Goal: Information Seeking & Learning: Learn about a topic

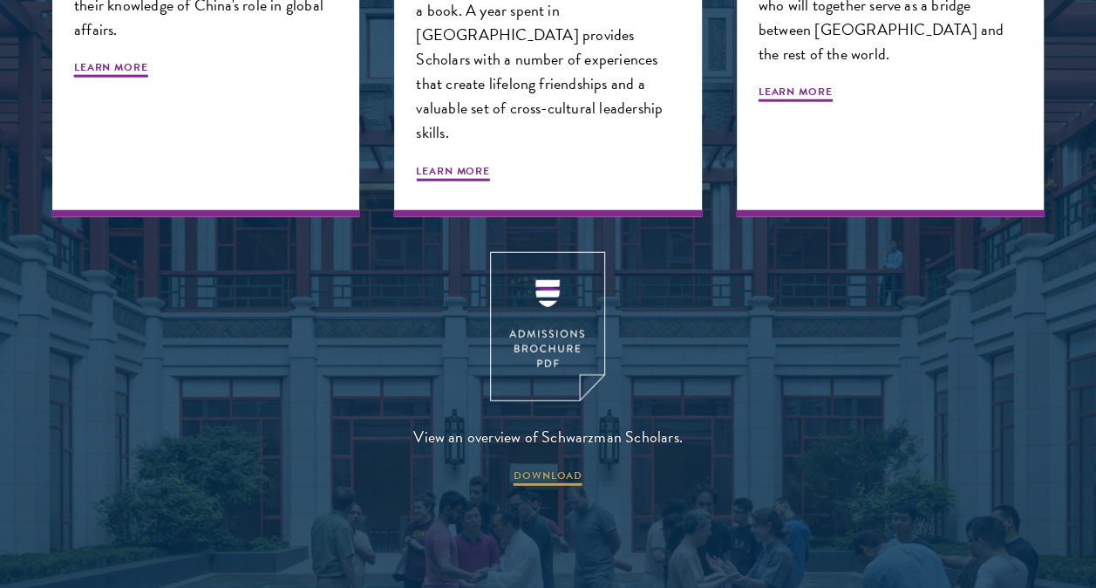
scroll to position [2568, 0]
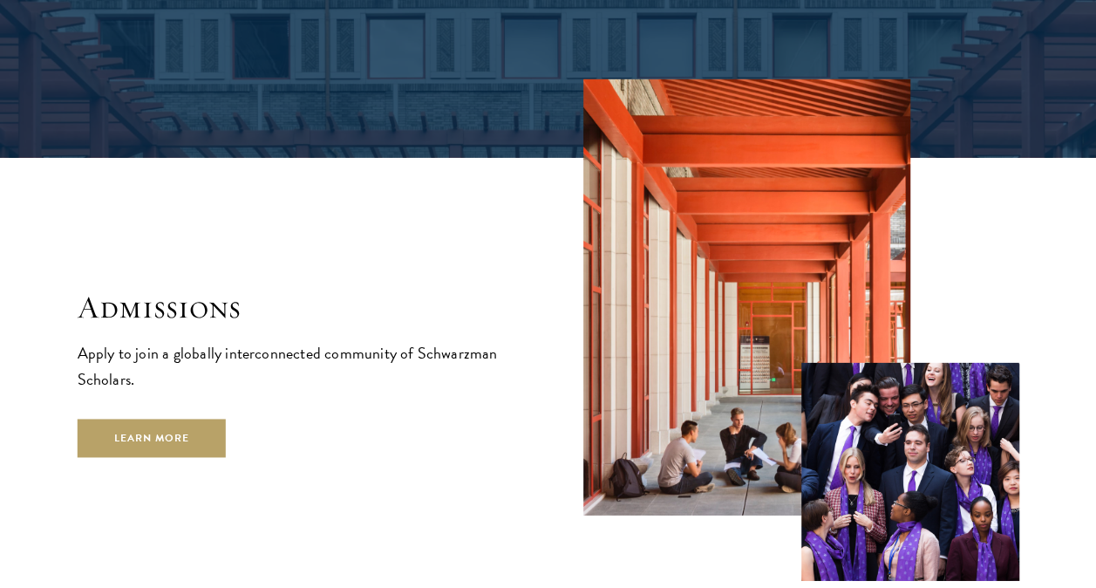
click at [29, 399] on section "Admissions Apply to join a globally interconnected community of Schwarzman Scho…" at bounding box center [548, 329] width 1096 height 501
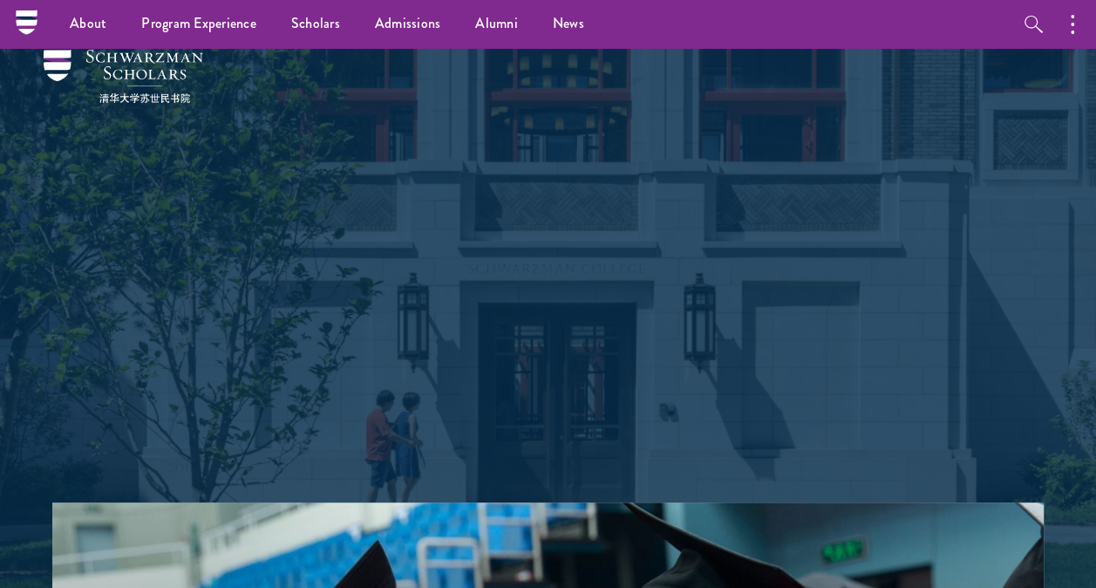
scroll to position [0, 0]
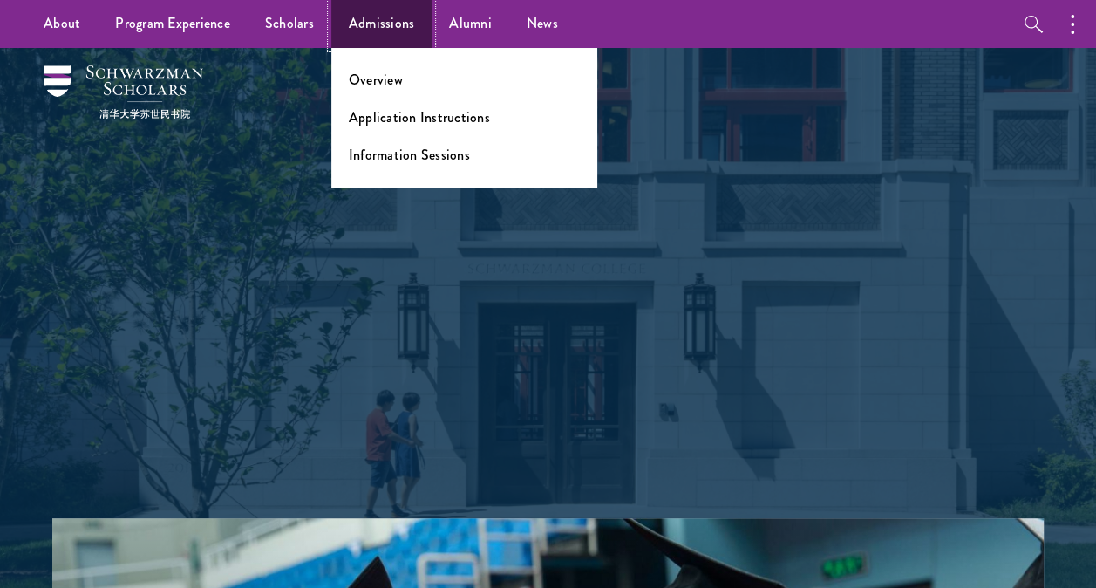
click at [373, 17] on link "Admissions" at bounding box center [381, 24] width 101 height 48
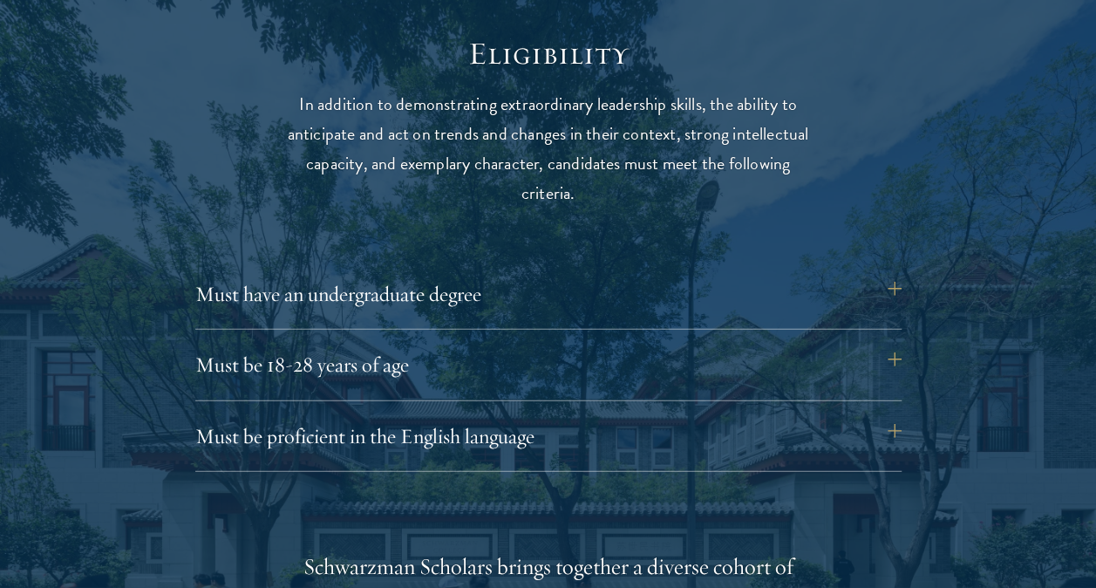
scroll to position [2232, 0]
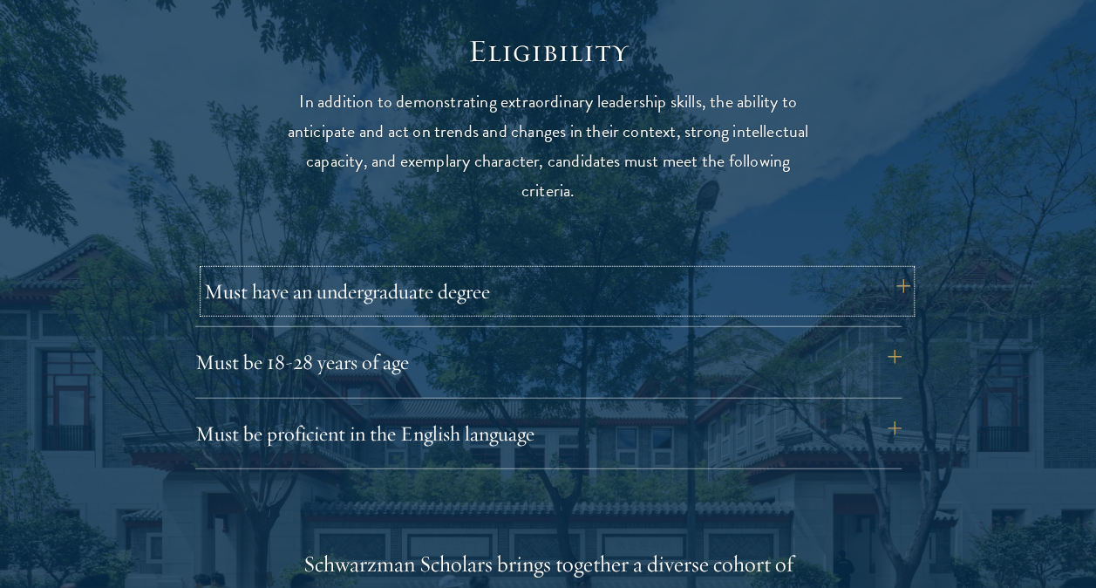
click at [241, 289] on button "Must have an undergraduate degree" at bounding box center [557, 291] width 706 height 42
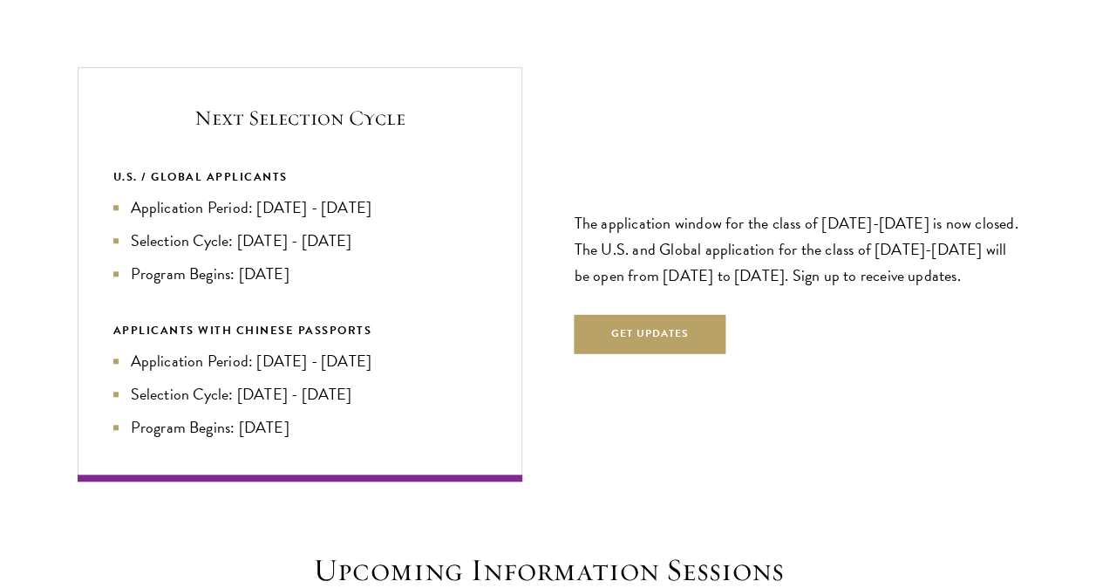
scroll to position [3905, 0]
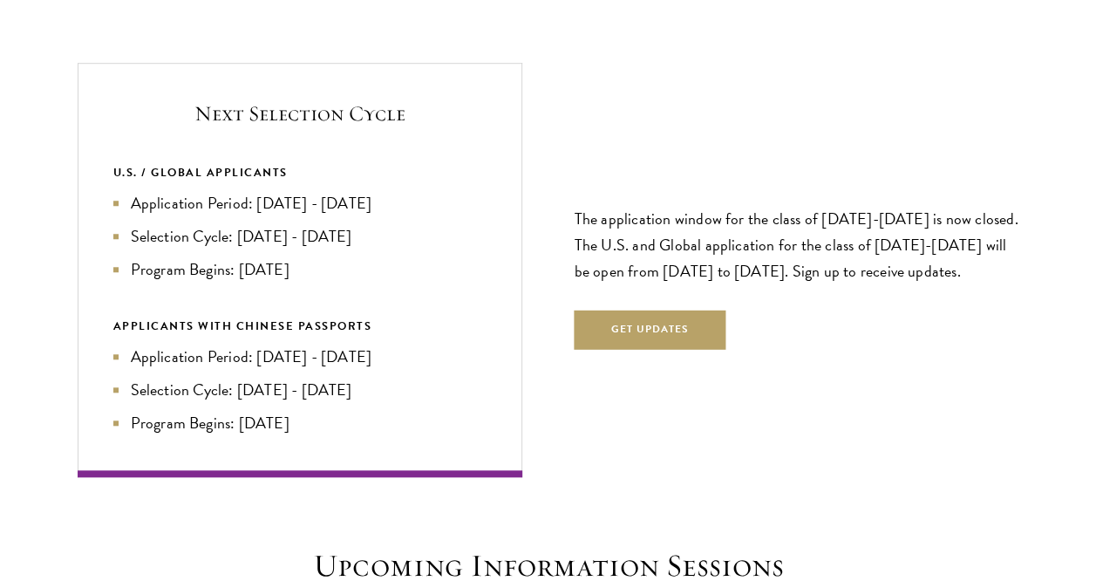
click at [24, 253] on section "Next Selection Cycle U.S. / GLOBAL APPLICANTS Application Period: Apr 2026 - Se…" at bounding box center [548, 270] width 1096 height 415
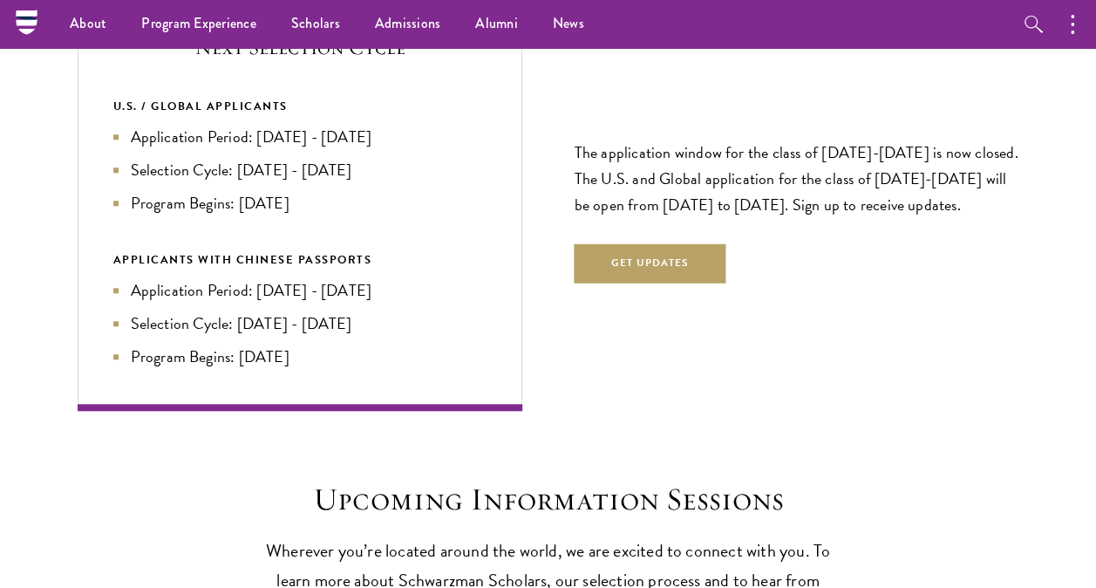
scroll to position [3870, 0]
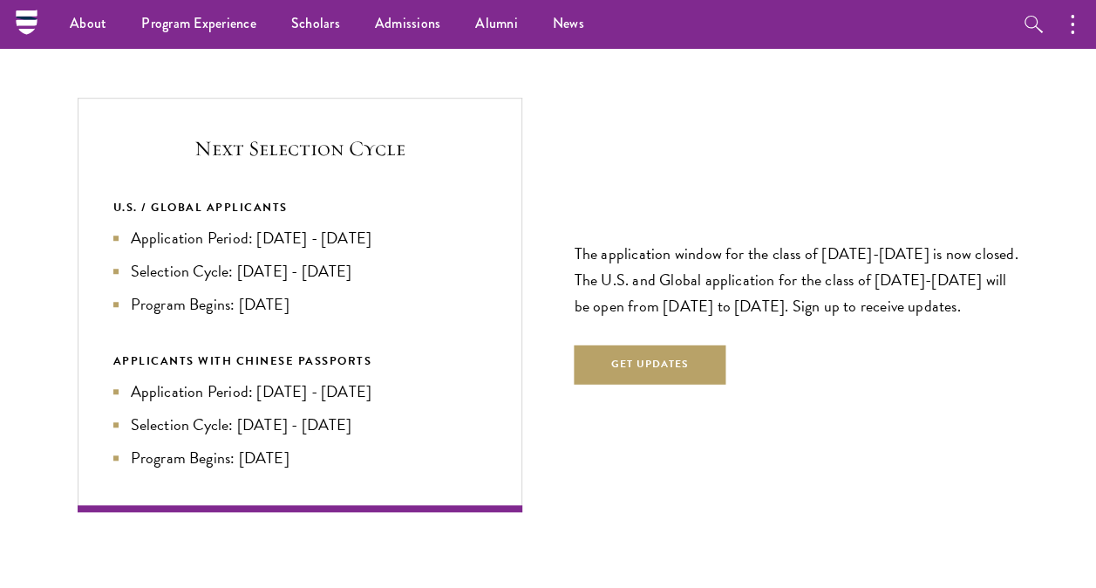
click at [18, 357] on section "Next Selection Cycle U.S. / GLOBAL APPLICANTS Application Period: Apr 2026 - Se…" at bounding box center [548, 305] width 1096 height 415
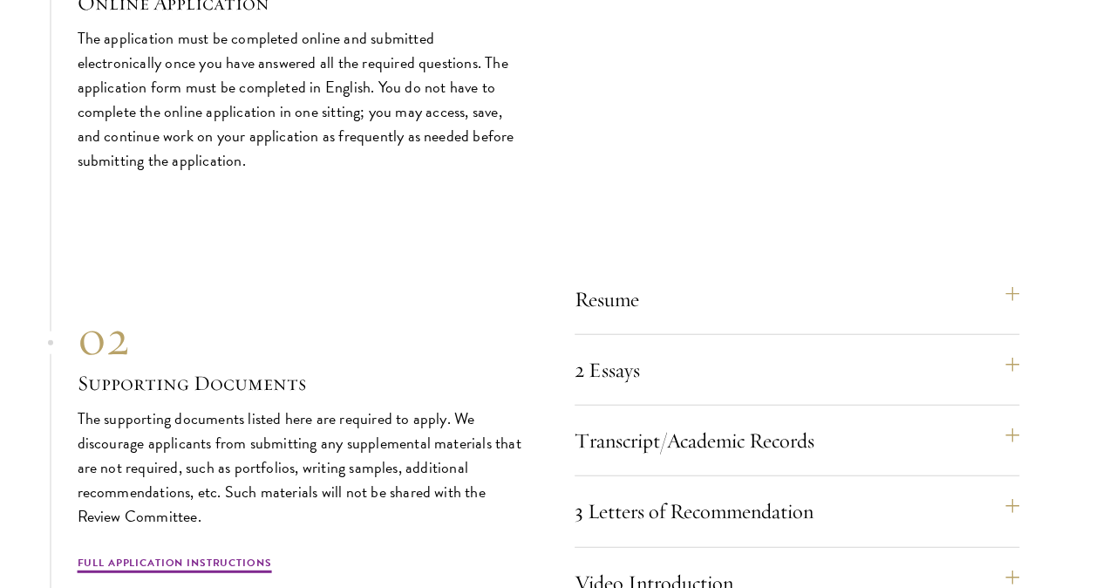
scroll to position [5385, 0]
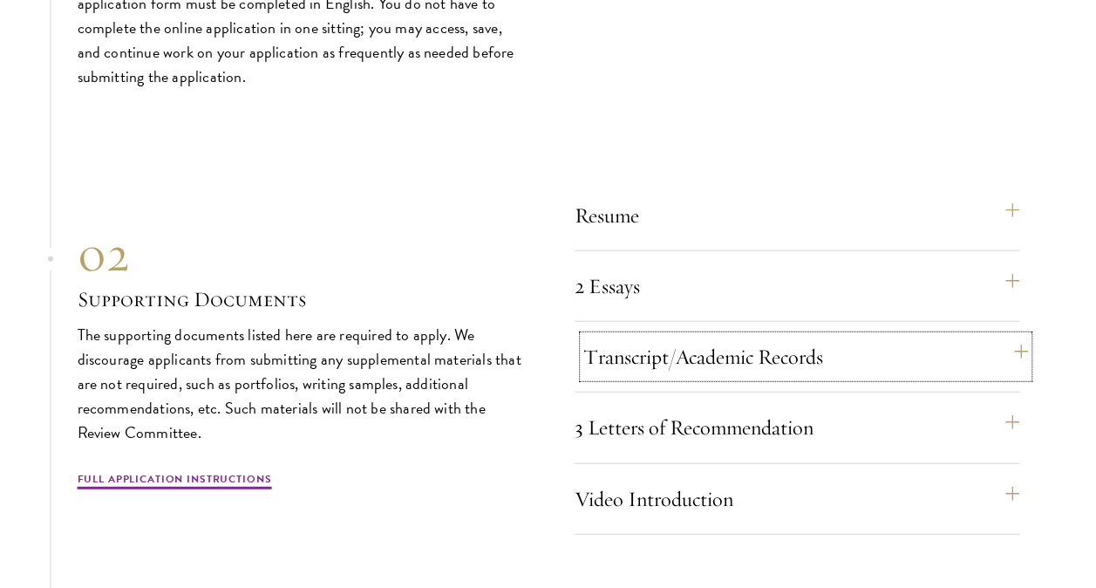
click at [821, 348] on button "Transcript/Academic Records" at bounding box center [805, 357] width 445 height 42
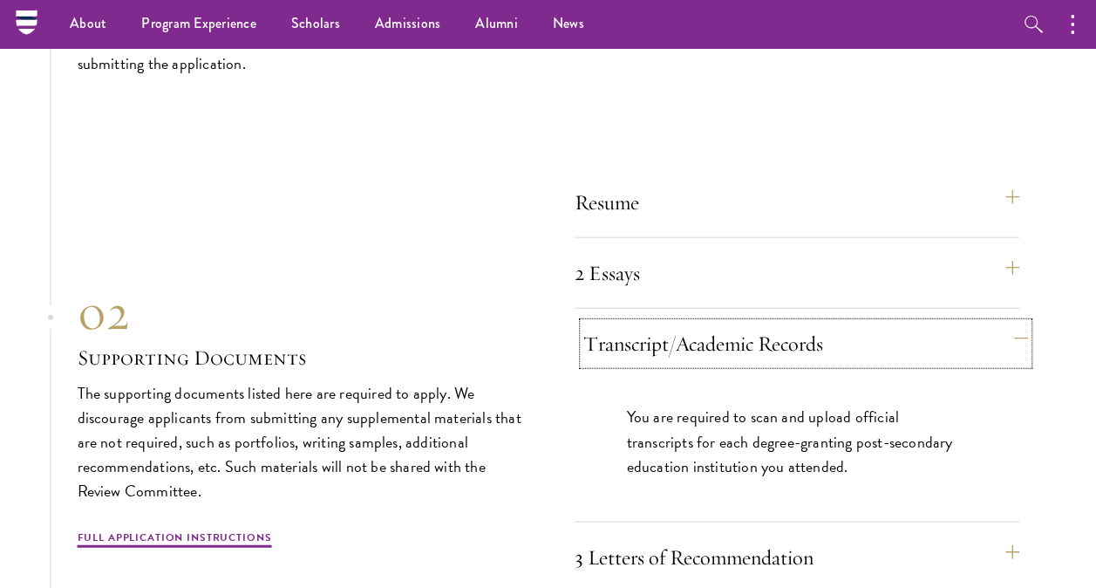
scroll to position [5145, 0]
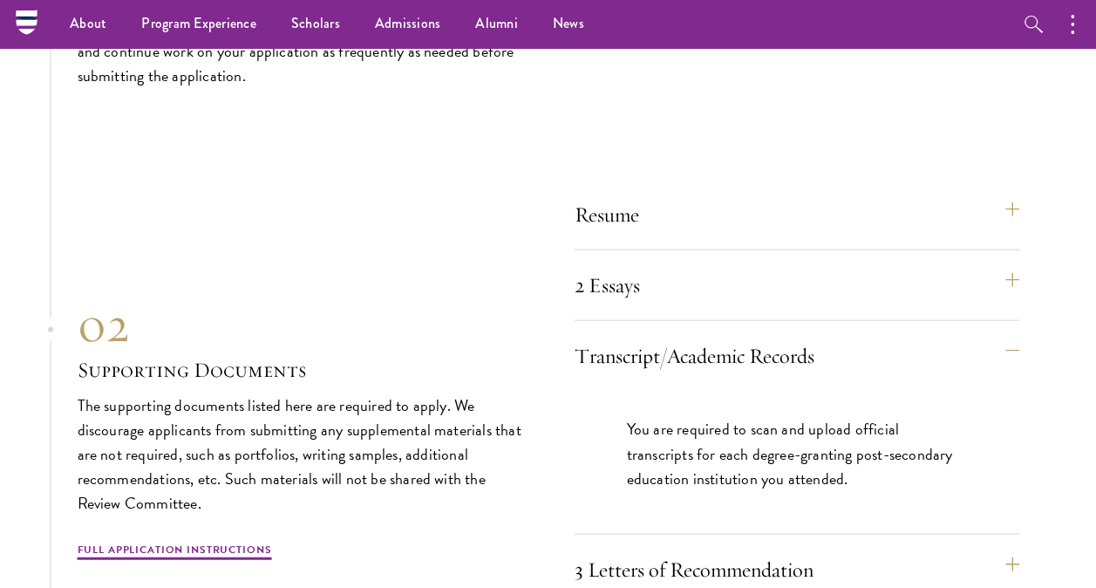
click at [479, 409] on p "The supporting documents listed here are required to apply. We discourage appli…" at bounding box center [300, 454] width 445 height 122
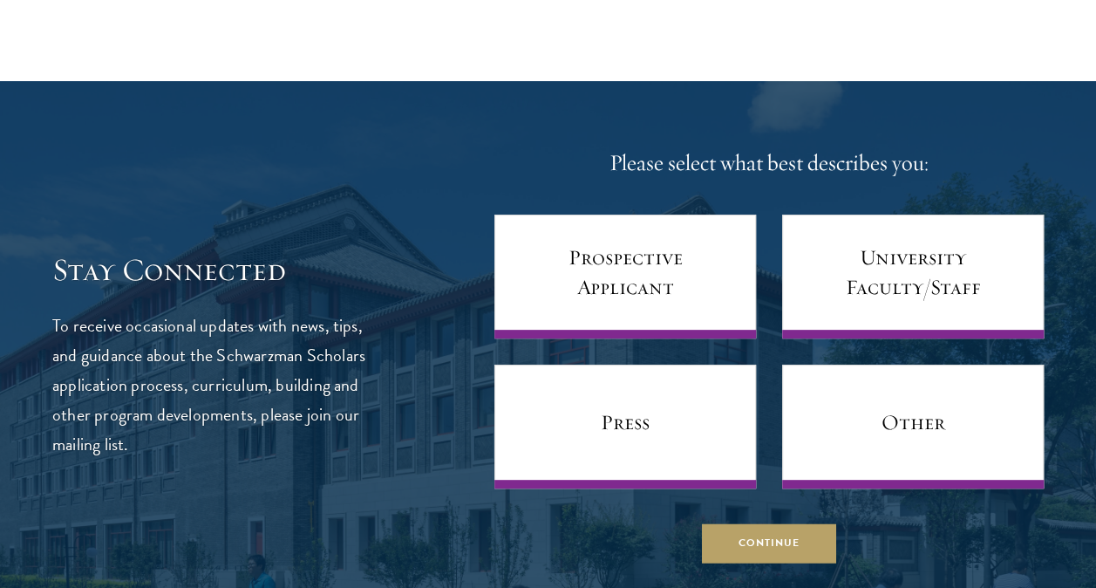
scroll to position [6749, 0]
